Goal: Information Seeking & Learning: Learn about a topic

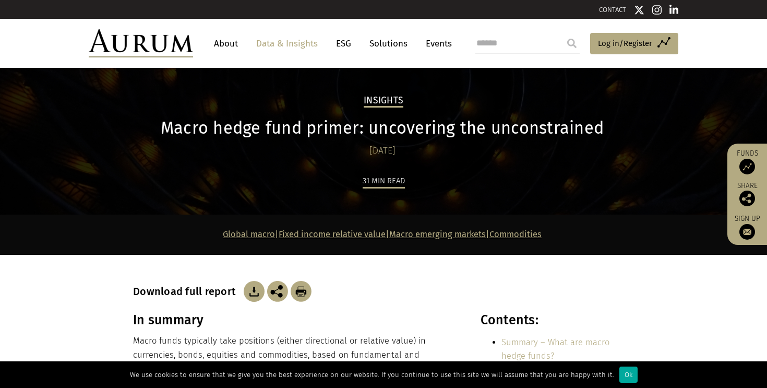
click at [405, 127] on h1 "Macro hedge fund primer: uncovering the unconstrained" at bounding box center [382, 128] width 499 height 20
click at [468, 191] on div "31 min read" at bounding box center [383, 194] width 501 height 41
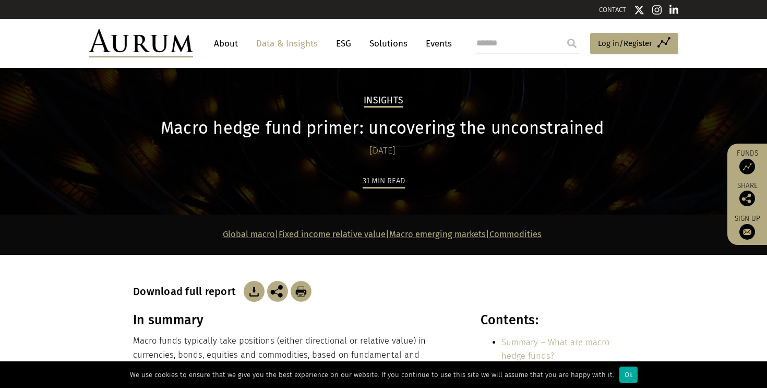
click at [468, 191] on div "31 min read" at bounding box center [383, 194] width 501 height 41
